Goal: Information Seeking & Learning: Find contact information

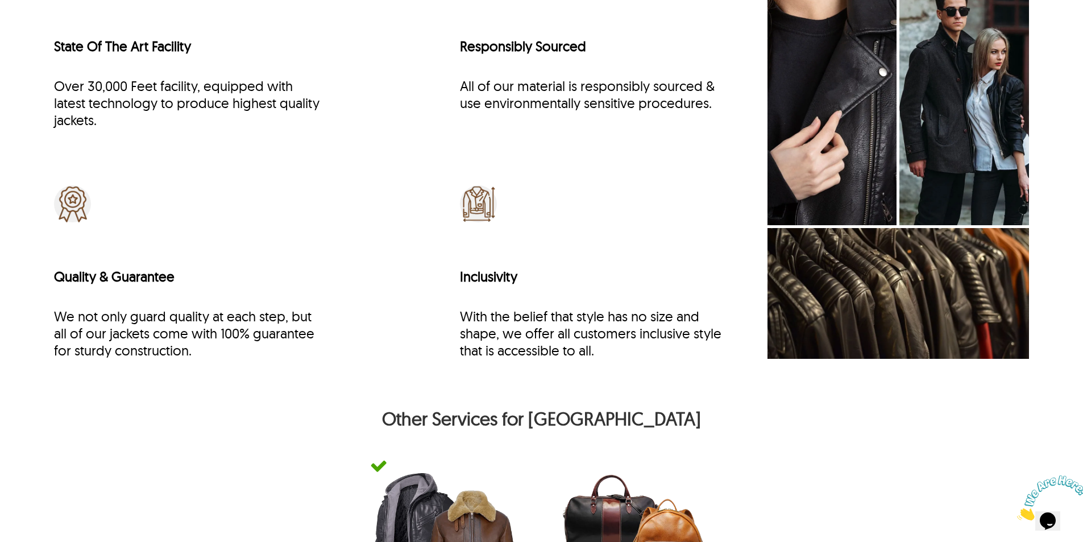
scroll to position [5229, 0]
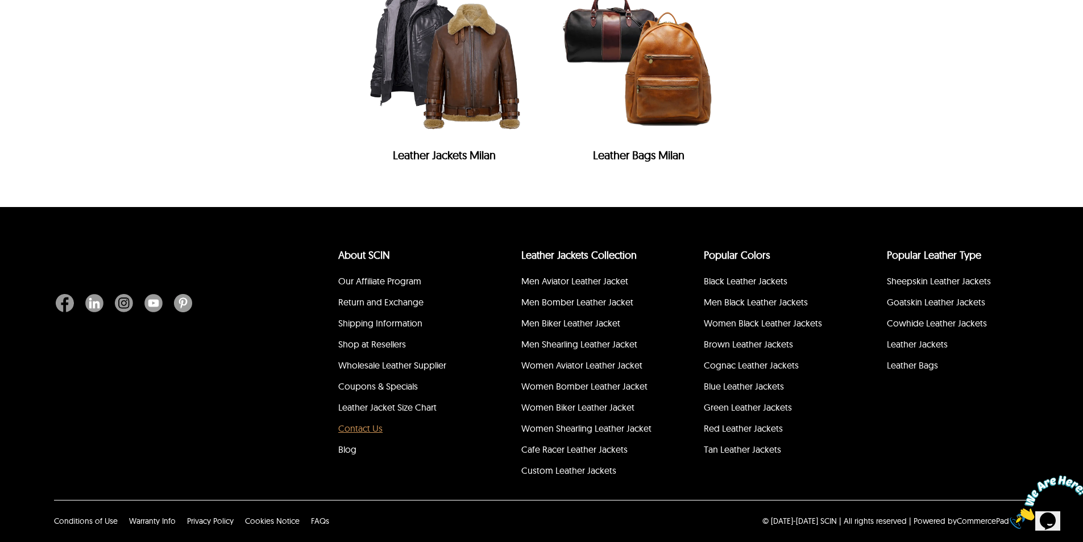
click at [373, 432] on link "Contact Us" at bounding box center [360, 427] width 44 height 11
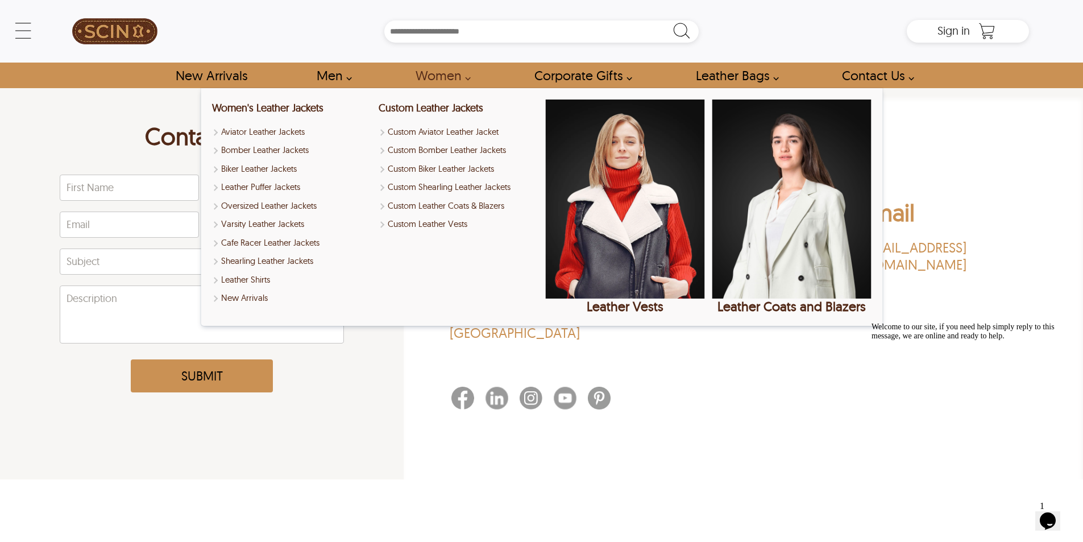
click at [768, 472] on div "Contact Us First Name Last Name Email Phone Subject Description Submit Lets Wor…" at bounding box center [541, 318] width 1083 height 461
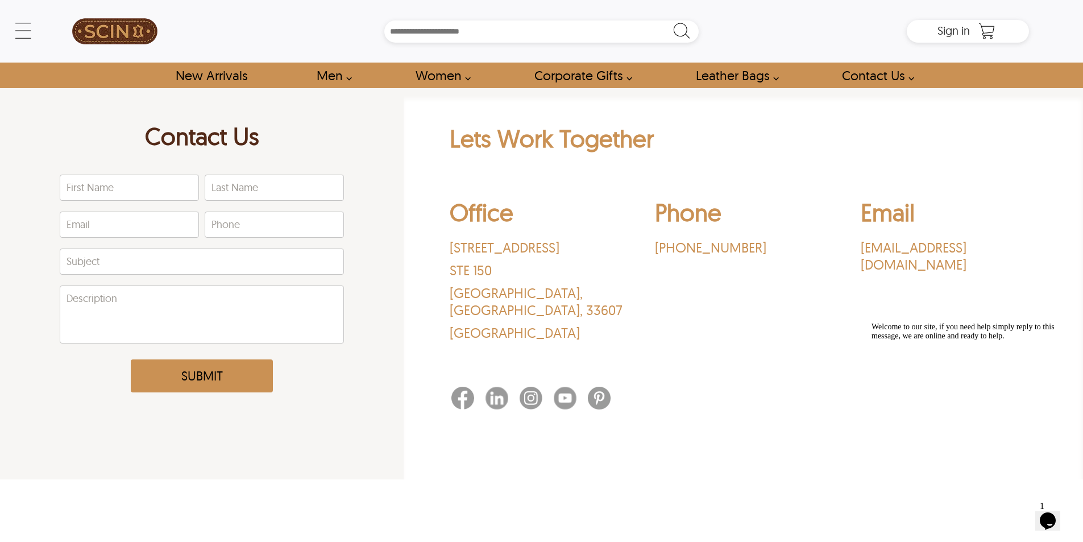
drag, startPoint x: 633, startPoint y: 251, endPoint x: 745, endPoint y: 256, distance: 111.6
click at [744, 256] on div "Office [STREET_ADDRESS] Phone ‪[PHONE_NUMBER]‬ Email [EMAIL_ADDRESS][DOMAIN_NAM…" at bounding box center [744, 272] width 588 height 167
drag, startPoint x: 741, startPoint y: 260, endPoint x: 727, endPoint y: 258, distance: 14.9
click at [741, 260] on div "Phone ‪[PHONE_NUMBER]‬" at bounding box center [743, 272] width 176 height 150
drag, startPoint x: 654, startPoint y: 252, endPoint x: 738, endPoint y: 255, distance: 83.1
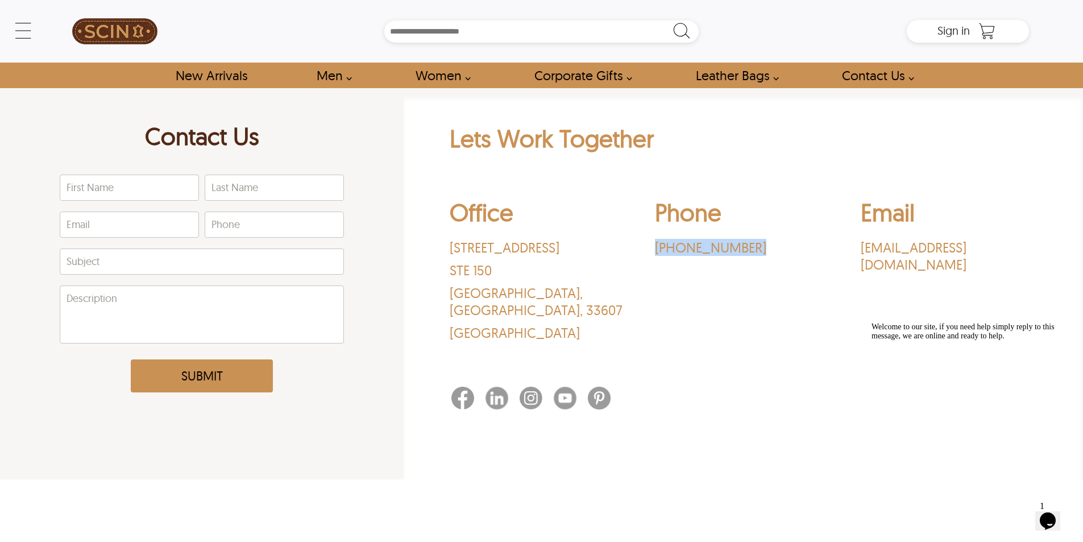
click at [738, 255] on div "Office [STREET_ADDRESS] Phone ‪[PHONE_NUMBER]‬ Email [EMAIL_ADDRESS][DOMAIN_NAM…" at bounding box center [744, 272] width 588 height 167
copy p "‪[PHONE_NUMBER]"
drag, startPoint x: 883, startPoint y: 250, endPoint x: 1003, endPoint y: 256, distance: 119.6
click at [1003, 256] on div "Office [STREET_ADDRESS] Phone ‪[PHONE_NUMBER]‬ Email [EMAIL_ADDRESS][DOMAIN_NAM…" at bounding box center [744, 272] width 588 height 167
copy p "[EMAIL_ADDRESS][DOMAIN_NAME]"
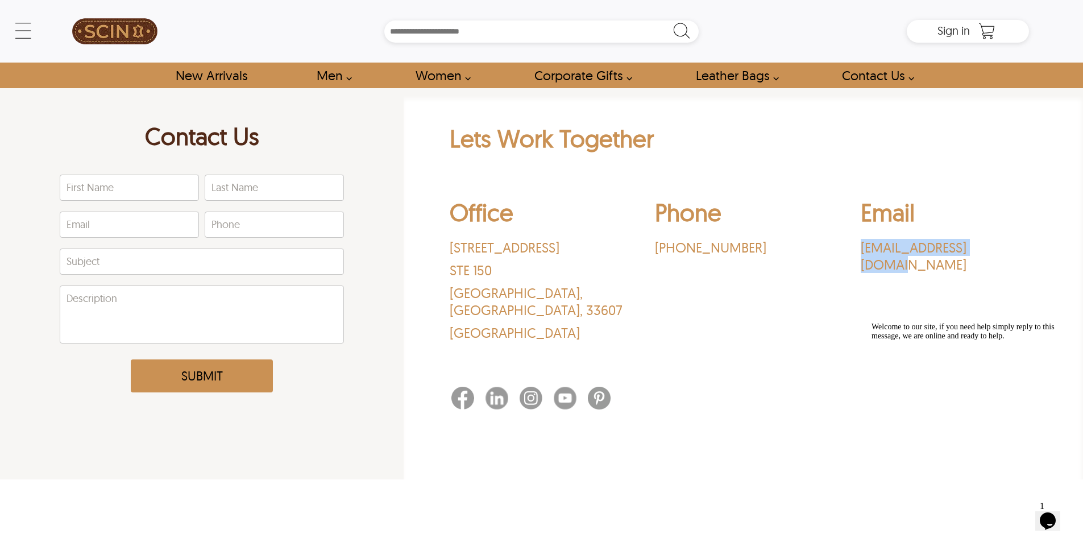
click at [466, 387] on img at bounding box center [462, 398] width 23 height 23
click at [532, 387] on img at bounding box center [531, 398] width 23 height 23
